Goal: Find contact information: Find contact information

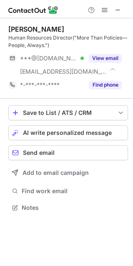
scroll to position [201, 133]
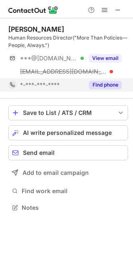
click at [107, 86] on button "Find phone" at bounding box center [105, 85] width 33 height 8
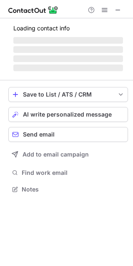
scroll to position [4, 4]
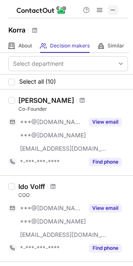
click at [115, 13] on span at bounding box center [112, 10] width 7 height 7
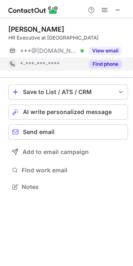
click at [98, 69] on div "Find phone" at bounding box center [103, 63] width 38 height 13
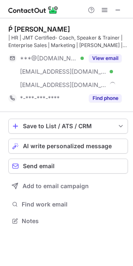
scroll to position [215, 133]
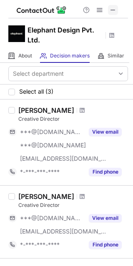
click at [114, 12] on span at bounding box center [112, 10] width 7 height 7
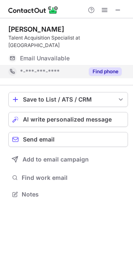
scroll to position [188, 133]
click at [98, 74] on button "Find phone" at bounding box center [105, 71] width 33 height 8
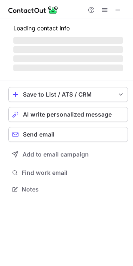
scroll to position [194, 133]
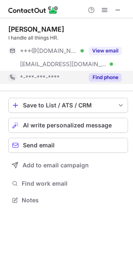
click at [99, 77] on button "Find phone" at bounding box center [105, 77] width 33 height 8
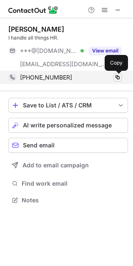
click at [117, 77] on span at bounding box center [117, 77] width 7 height 7
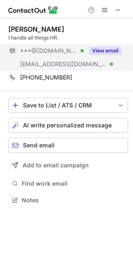
click at [109, 49] on button "View email" at bounding box center [105, 51] width 33 height 8
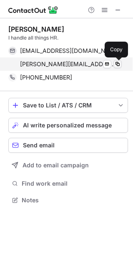
click at [116, 65] on span at bounding box center [117, 64] width 7 height 7
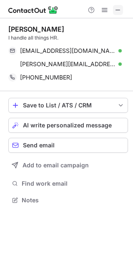
click at [115, 13] on span at bounding box center [117, 10] width 7 height 7
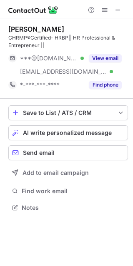
scroll to position [201, 133]
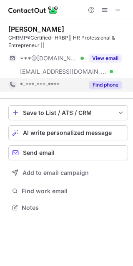
click at [104, 85] on button "Find phone" at bounding box center [105, 85] width 33 height 8
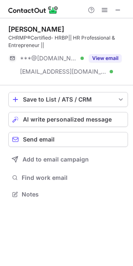
scroll to position [175, 133]
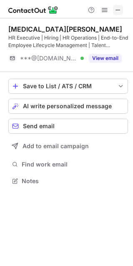
click at [120, 8] on span at bounding box center [117, 10] width 7 height 7
click at [127, 7] on div at bounding box center [66, 9] width 133 height 18
click at [120, 11] on span at bounding box center [117, 10] width 7 height 7
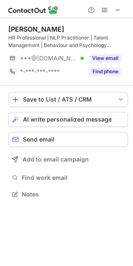
scroll to position [188, 133]
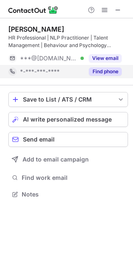
click at [104, 72] on button "Find phone" at bounding box center [105, 71] width 33 height 8
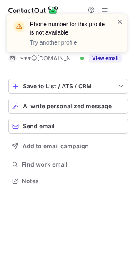
scroll to position [175, 133]
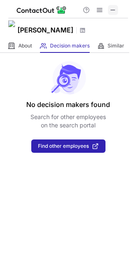
click at [115, 8] on span at bounding box center [112, 10] width 7 height 7
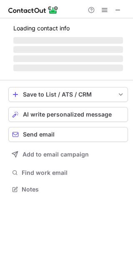
scroll to position [4, 4]
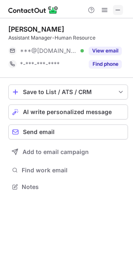
click at [122, 13] on button at bounding box center [118, 10] width 10 height 10
click at [119, 12] on span at bounding box center [117, 10] width 7 height 7
